Goal: Transaction & Acquisition: Book appointment/travel/reservation

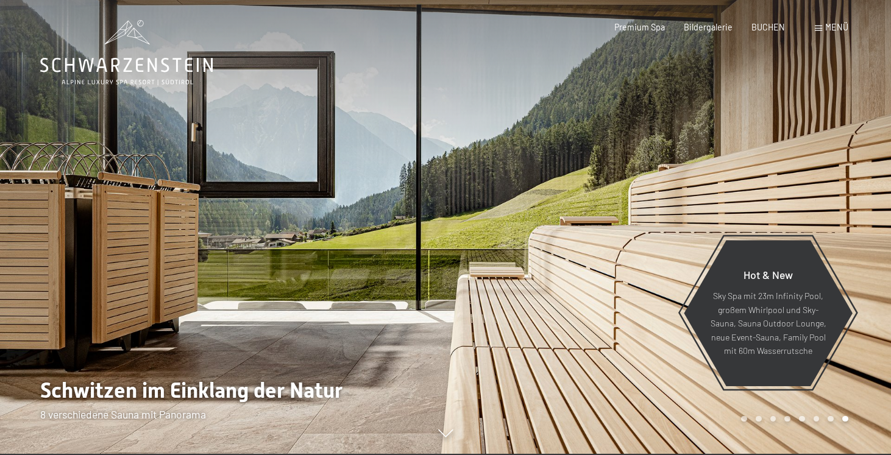
click at [827, 27] on span "Menü" at bounding box center [837, 27] width 23 height 10
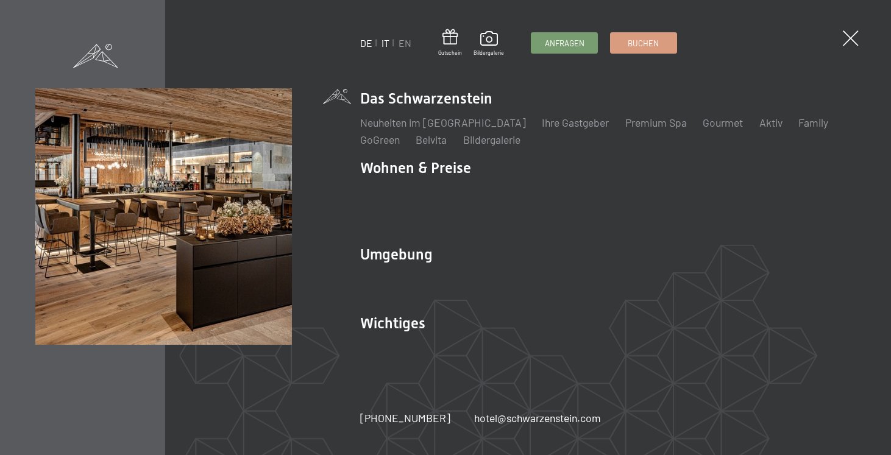
click at [385, 45] on link "IT" at bounding box center [386, 43] width 8 height 12
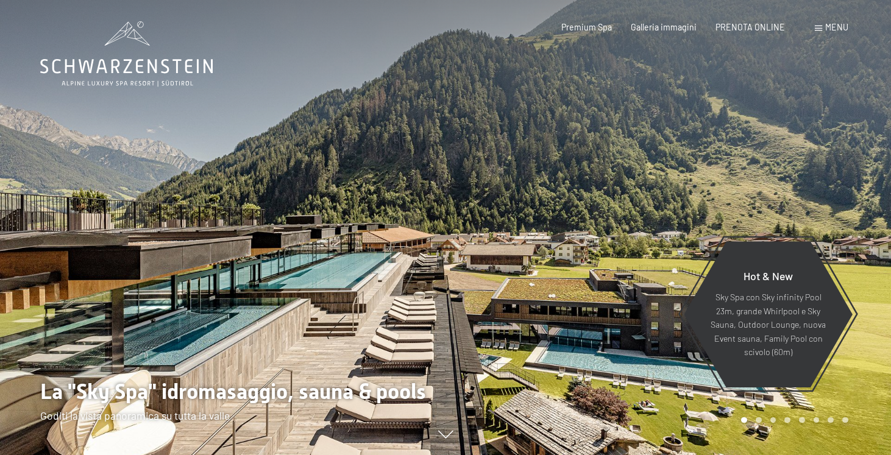
click at [833, 28] on span "Menu" at bounding box center [837, 27] width 23 height 10
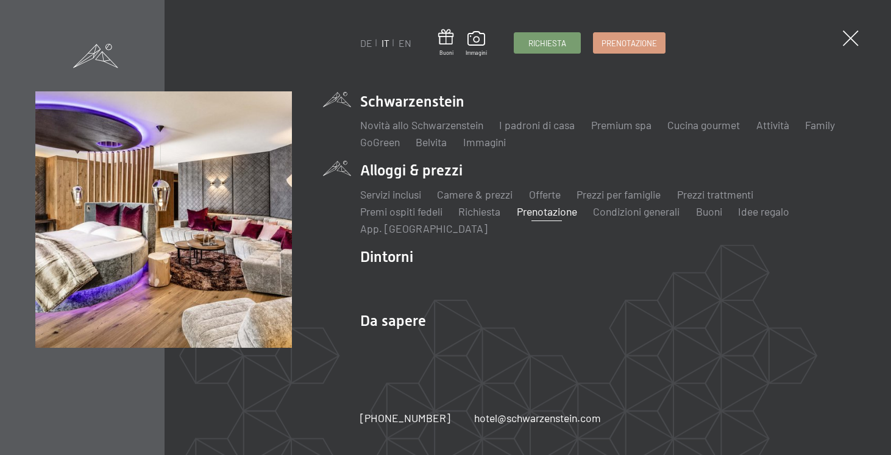
click at [553, 209] on link "Prenotazione" at bounding box center [547, 211] width 60 height 13
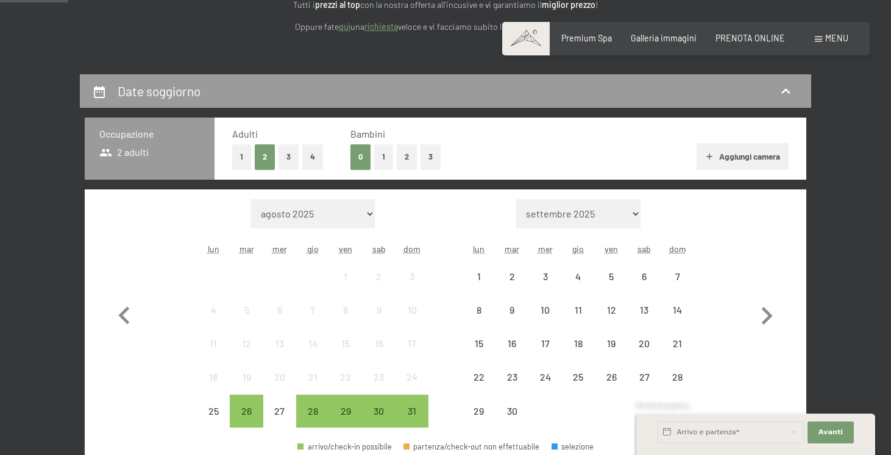
scroll to position [202, 0]
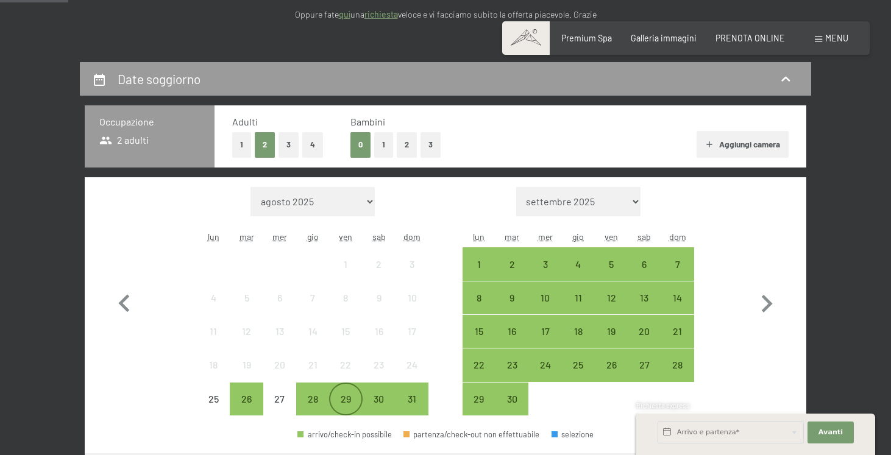
click at [351, 397] on div "29" at bounding box center [345, 410] width 30 height 30
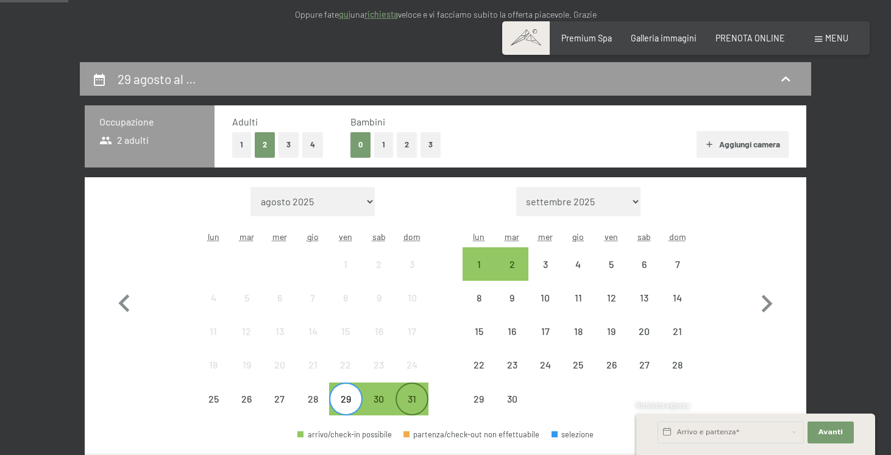
click at [413, 402] on div "31" at bounding box center [412, 410] width 30 height 30
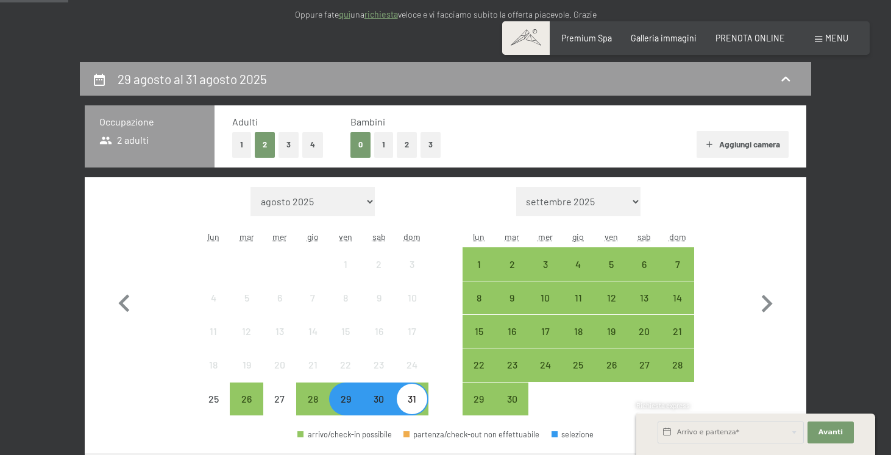
click at [241, 148] on button "1" at bounding box center [241, 144] width 19 height 25
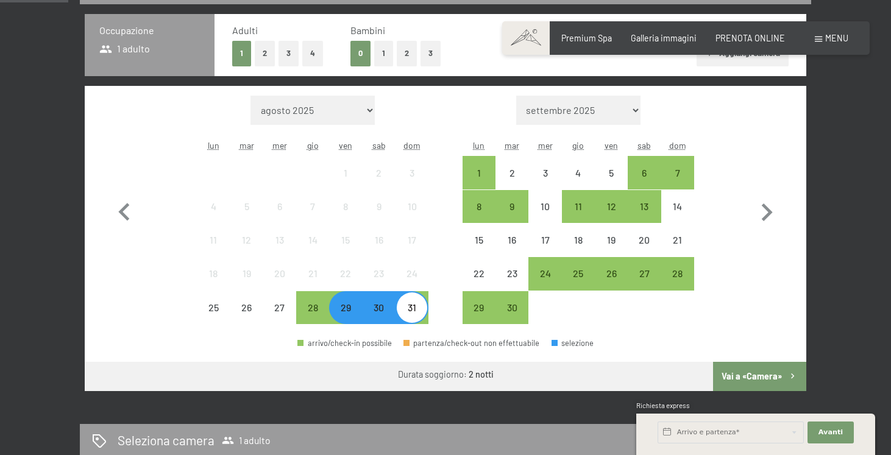
scroll to position [357, 0]
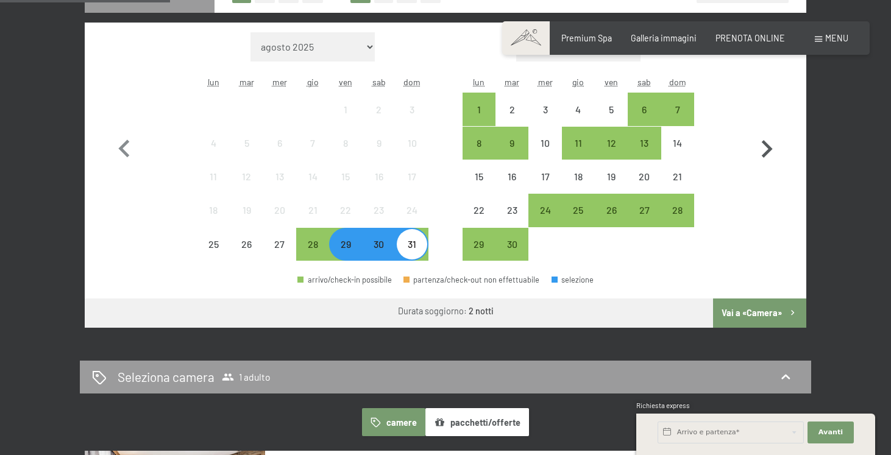
click at [761, 315] on button "Vai a «Camera»" at bounding box center [759, 313] width 93 height 29
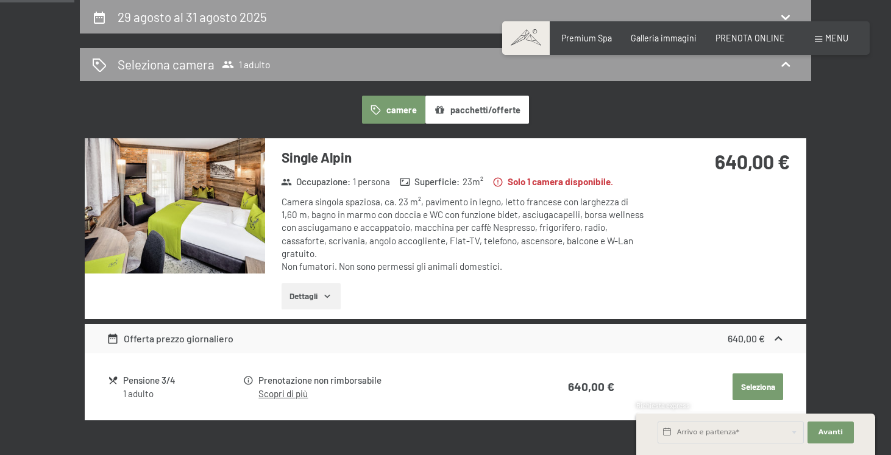
scroll to position [0, 0]
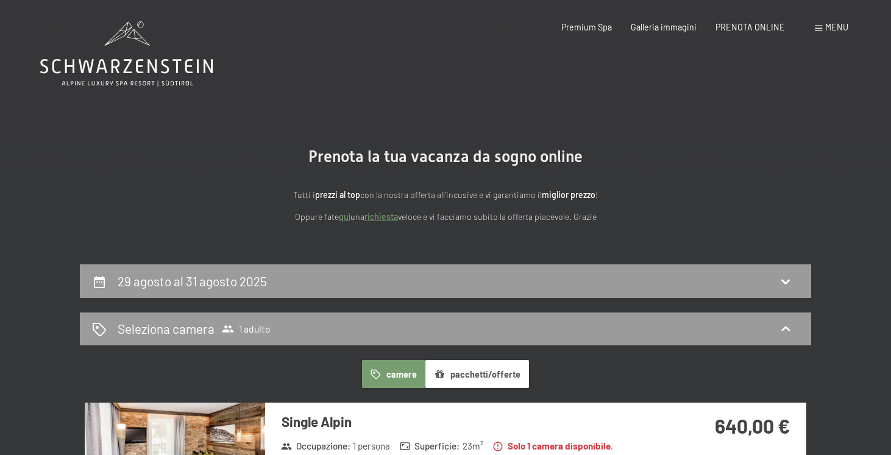
click at [140, 59] on icon at bounding box center [126, 53] width 173 height 65
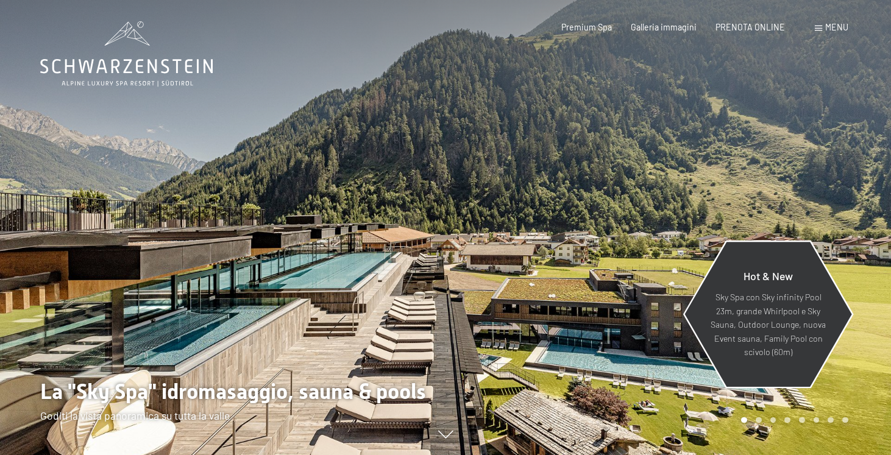
click at [774, 304] on p "Sky Spa con Sky infinity Pool 23m, grande Whirlpool e Sky Sauna, Outdoor Lounge…" at bounding box center [768, 325] width 116 height 69
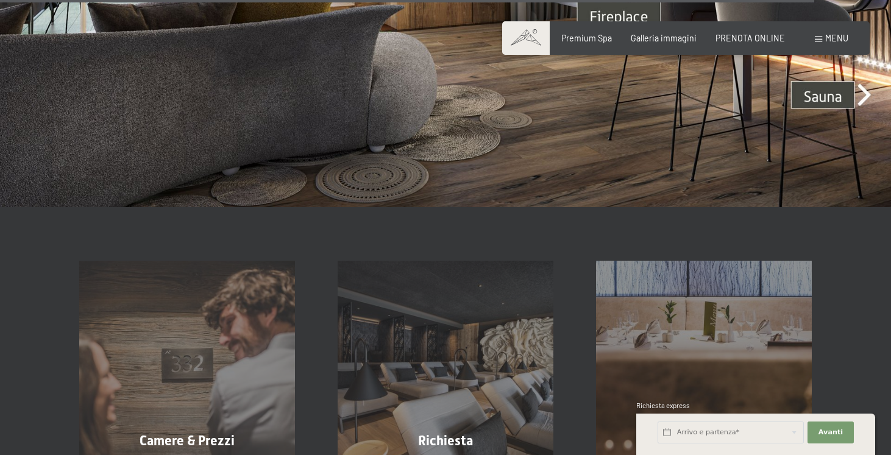
scroll to position [4272, 0]
